Goal: Find specific page/section: Find specific page/section

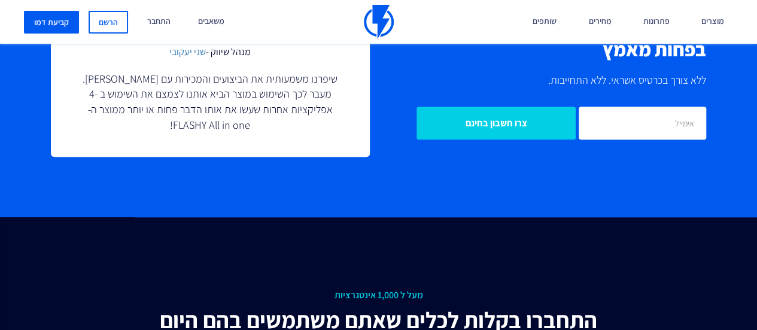
scroll to position [2572, 0]
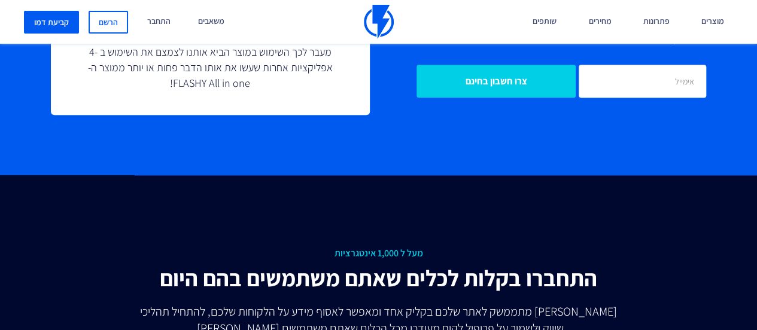
click at [510, 180] on line at bounding box center [511, 179] width 8 height 8
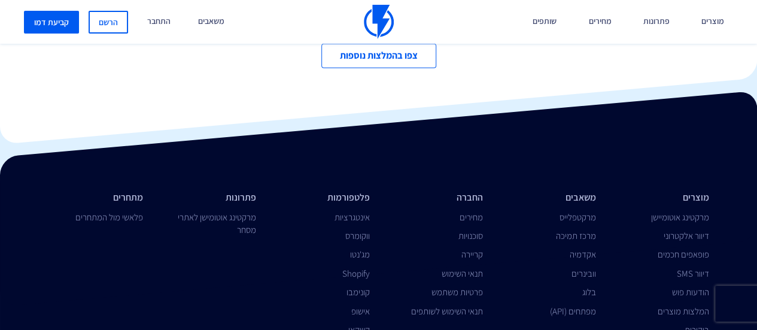
scroll to position [3947, 0]
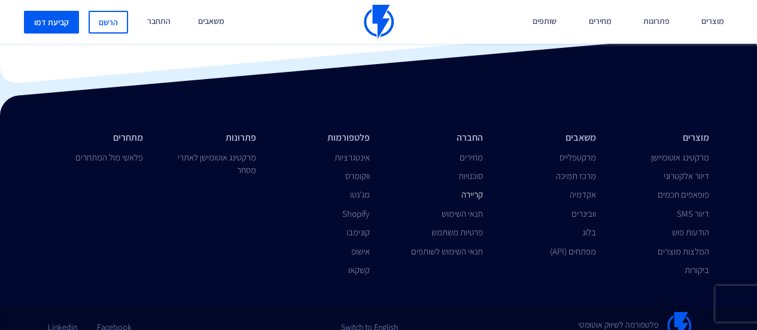
click at [475, 188] on link "קריירה" at bounding box center [472, 193] width 22 height 11
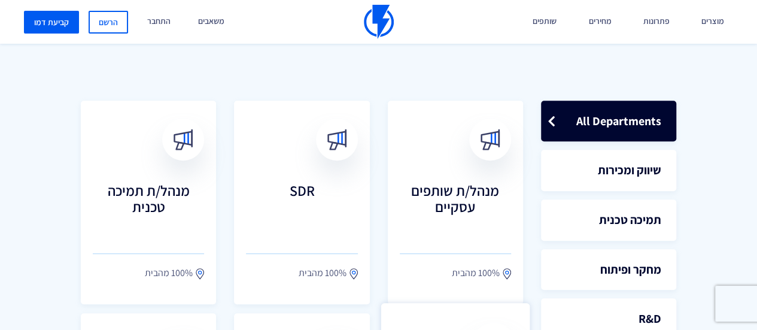
scroll to position [299, 0]
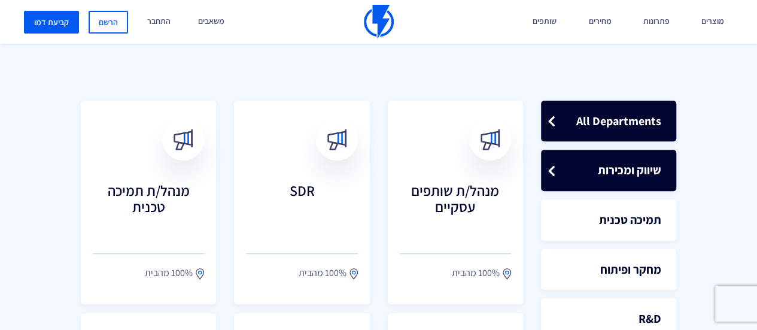
click at [609, 170] on link "שיווק ומכירות" at bounding box center [608, 170] width 135 height 41
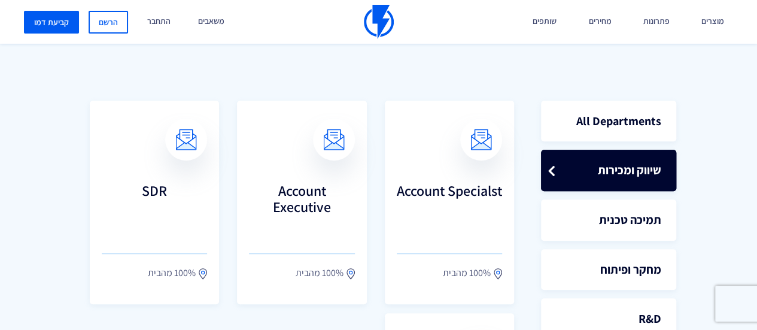
click at [627, 169] on link "שיווק ומכירות" at bounding box center [608, 170] width 135 height 41
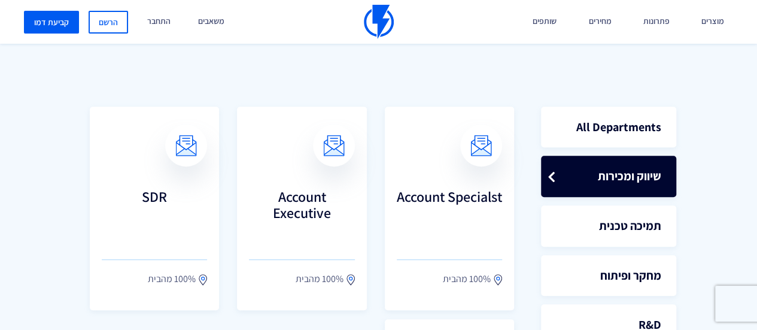
scroll to position [0, 0]
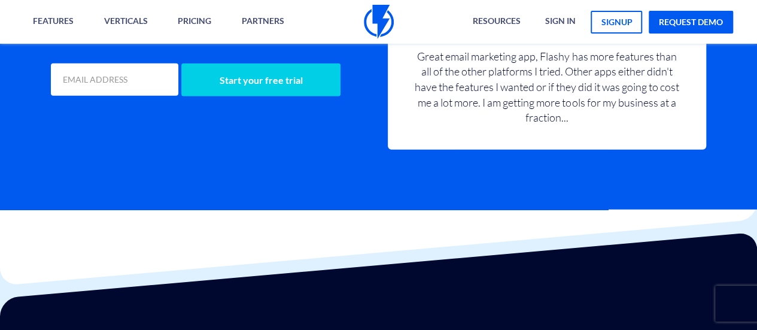
scroll to position [1844, 0]
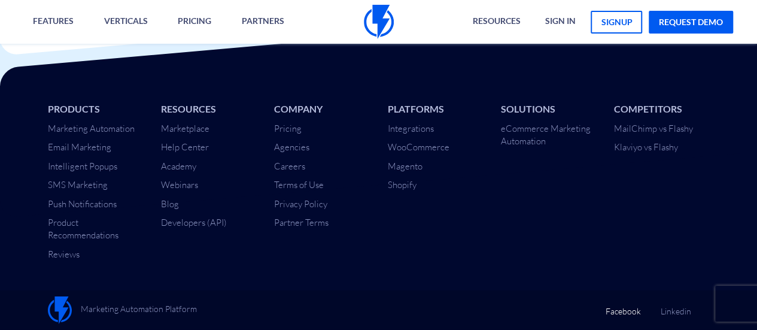
click at [632, 312] on link "Facebook" at bounding box center [622, 306] width 35 height 21
click at [690, 313] on link "Linkedin" at bounding box center [675, 306] width 31 height 21
